Goal: Information Seeking & Learning: Learn about a topic

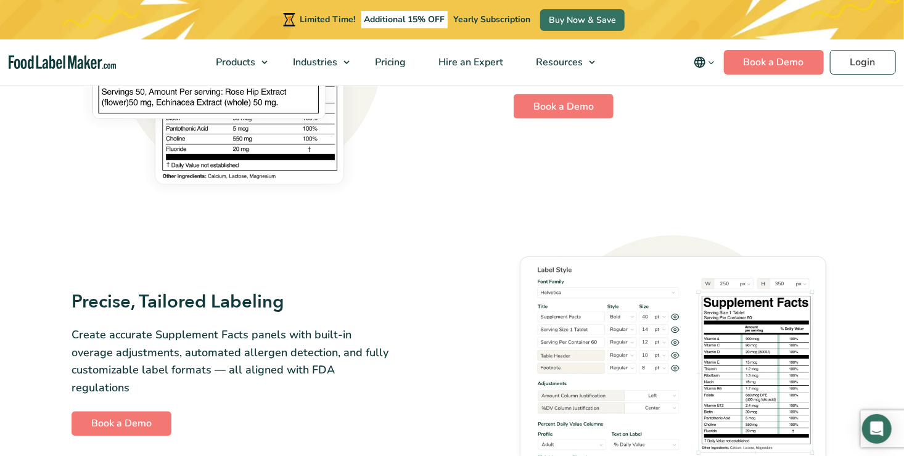
scroll to position [1110, 0]
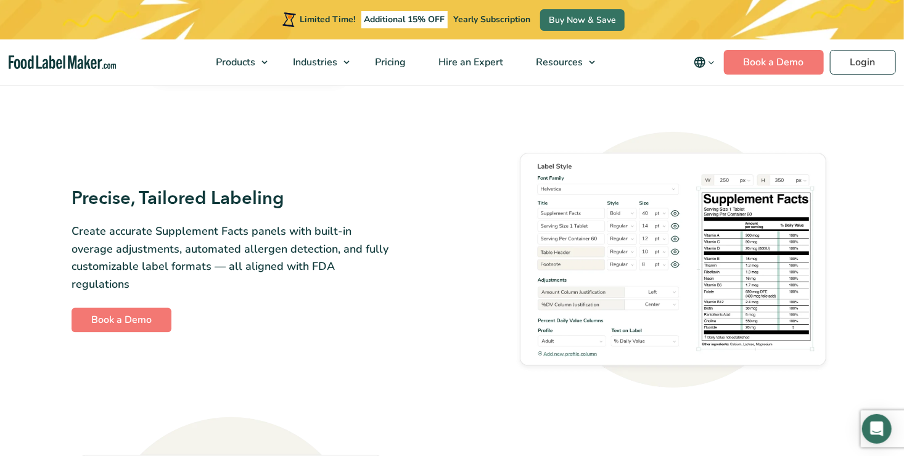
click at [136, 326] on div "Precise, Tailored Labeling Create accurate Supplement Facts panels with built-i…" at bounding box center [452, 260] width 761 height 256
click at [146, 316] on link "Book a Demo" at bounding box center [122, 320] width 100 height 25
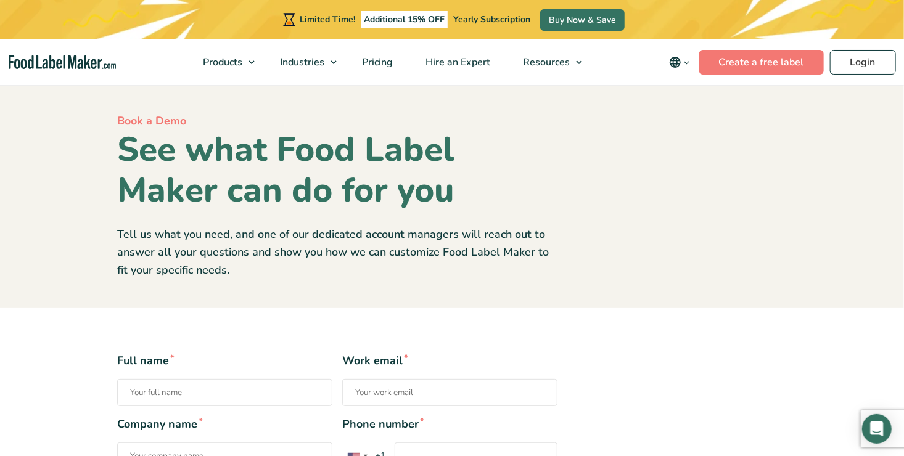
scroll to position [185, 0]
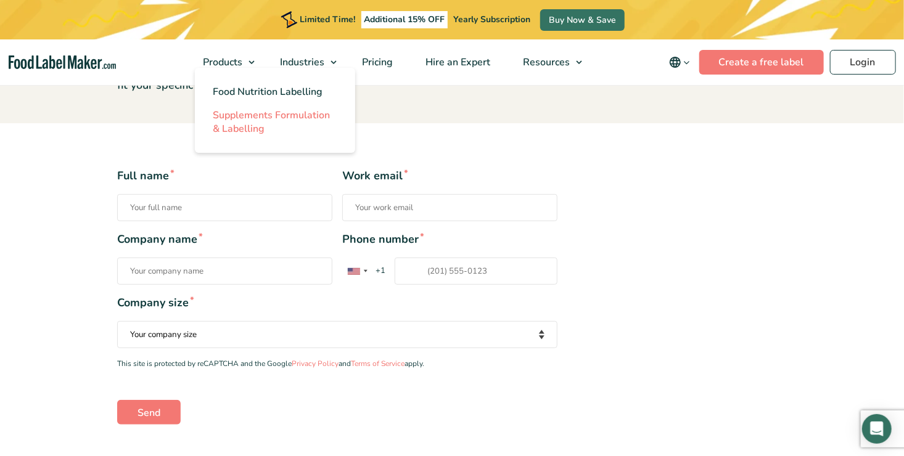
click at [222, 120] on span "Supplements Formulation & Labelling" at bounding box center [271, 122] width 117 height 27
